Goal: Task Accomplishment & Management: Complete application form

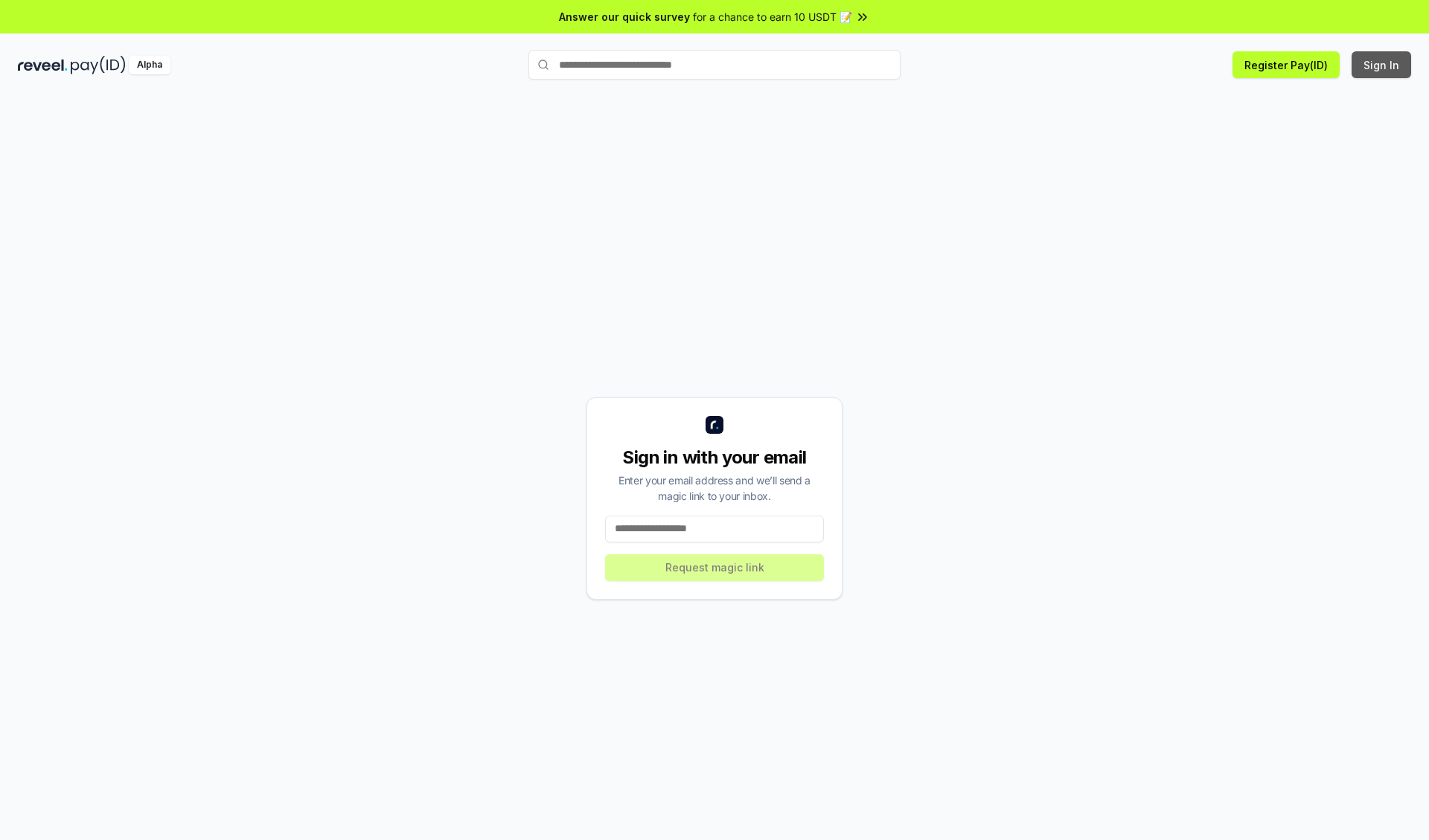
click at [1383, 65] on button "Sign In" at bounding box center [1381, 64] width 59 height 27
type input "**********"
click at [714, 567] on button "Request magic link" at bounding box center [714, 567] width 219 height 27
